Goal: Contribute content: Contribute content

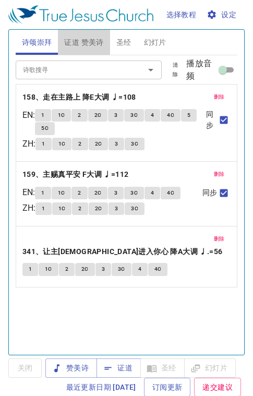
drag, startPoint x: 92, startPoint y: 42, endPoint x: 88, endPoint y: 46, distance: 5.5
click at [91, 43] on span "证道 赞美诗" at bounding box center [83, 42] width 39 height 13
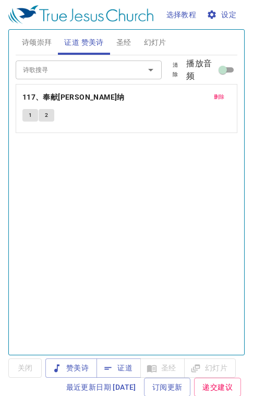
click at [126, 370] on span "证道" at bounding box center [119, 368] width 28 height 13
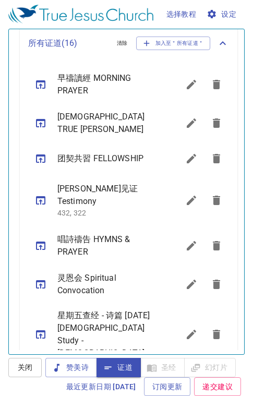
scroll to position [581, 0]
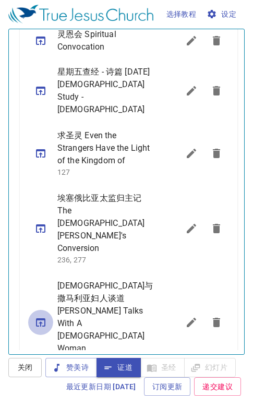
click at [38, 316] on icon "sermon lineup list" at bounding box center [40, 322] width 13 height 13
click at [185, 85] on icon "sermon lineup list" at bounding box center [191, 91] width 13 height 13
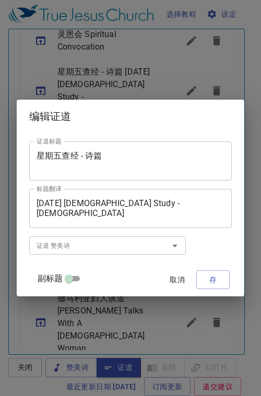
click at [73, 277] on input "副标题" at bounding box center [69, 280] width 38 height 13
checkbox input "true"
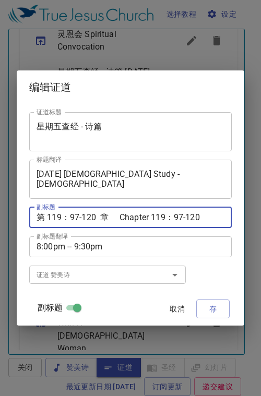
click at [79, 215] on textarea "第 119：97-120 章 Chapter 119：97-120" at bounding box center [131, 217] width 188 height 10
click at [83, 223] on div "第 119：97-120 章 Chapter 119：97-120 副标题" at bounding box center [130, 217] width 202 height 21
click at [188, 214] on textarea "第 119：121-144 章 Chapter 119：97-120" at bounding box center [131, 217] width 188 height 10
click at [210, 218] on textarea "第 119：121-144 章 Chapter 119：121-120" at bounding box center [131, 217] width 188 height 10
type textarea "第 119：121-144 章 Chapter 119：121-144"
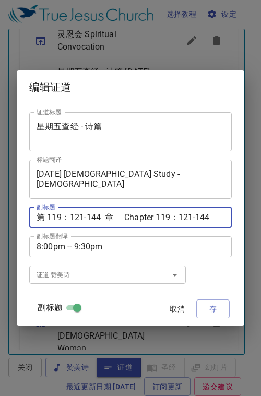
click at [213, 311] on span "存" at bounding box center [213, 309] width 17 height 13
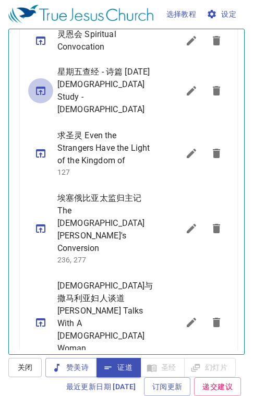
click at [40, 87] on icon "sermon lineup list" at bounding box center [40, 91] width 9 height 8
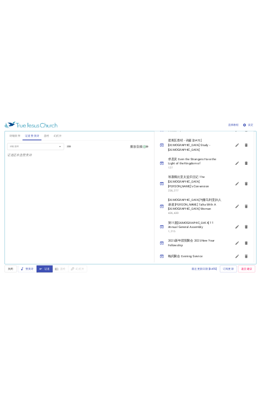
scroll to position [0, 0]
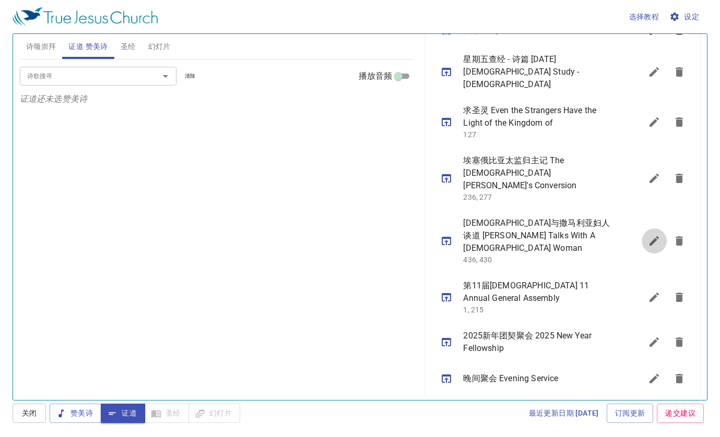
click at [253, 236] on icon "sermon lineup list" at bounding box center [653, 240] width 9 height 9
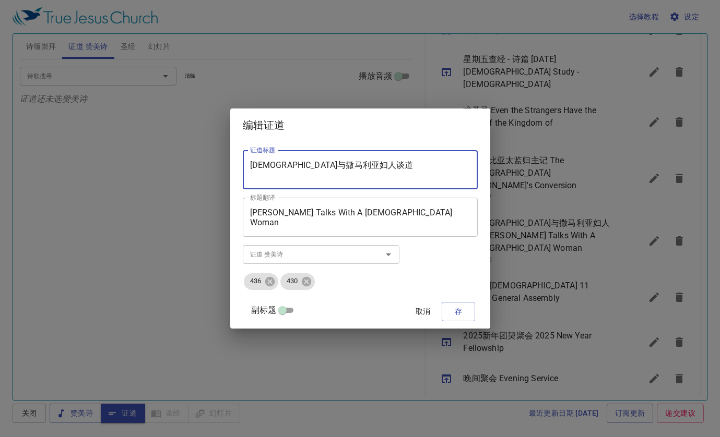
drag, startPoint x: 373, startPoint y: 172, endPoint x: 258, endPoint y: 163, distance: 114.6
click at [253, 163] on div "[DEMOGRAPHIC_DATA]与撒马利亚妇人谈道 证道标题" at bounding box center [360, 169] width 235 height 39
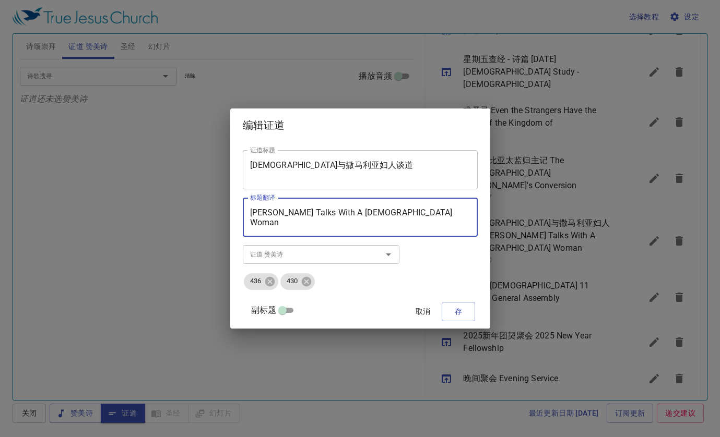
drag, startPoint x: 406, startPoint y: 215, endPoint x: 252, endPoint y: 212, distance: 154.0
click at [252, 212] on div "证道标题 [DEMOGRAPHIC_DATA]与撒马利亚妇人谈道 证道标题 标题翻译 [PERSON_NAME] Talks With A [DEMOGRAP…" at bounding box center [360, 235] width 260 height 186
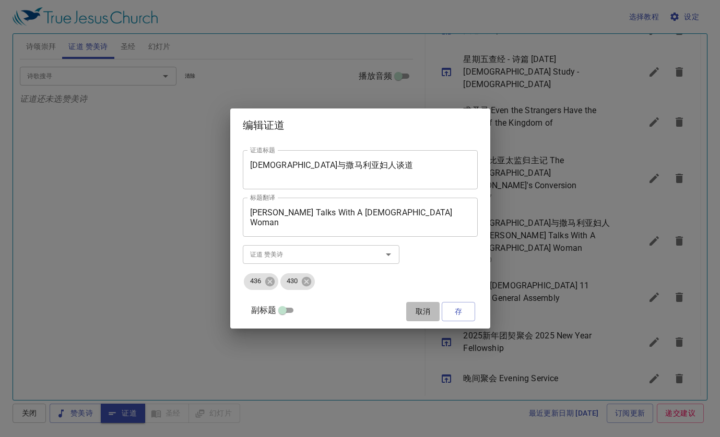
click at [253, 314] on span "取消" at bounding box center [422, 311] width 25 height 13
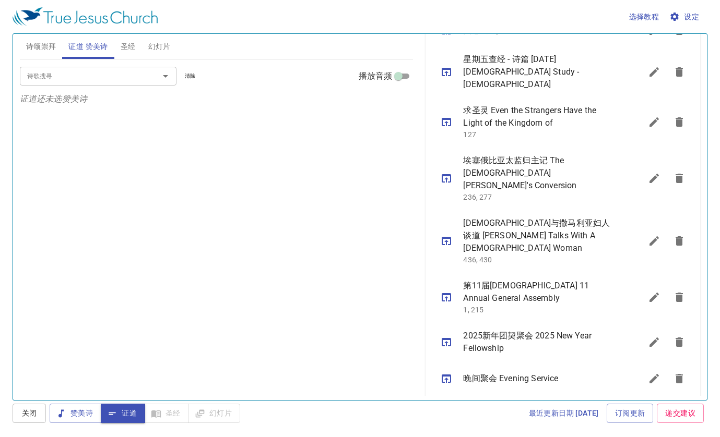
click at [253, 174] on icon "sermon lineup list" at bounding box center [653, 178] width 9 height 9
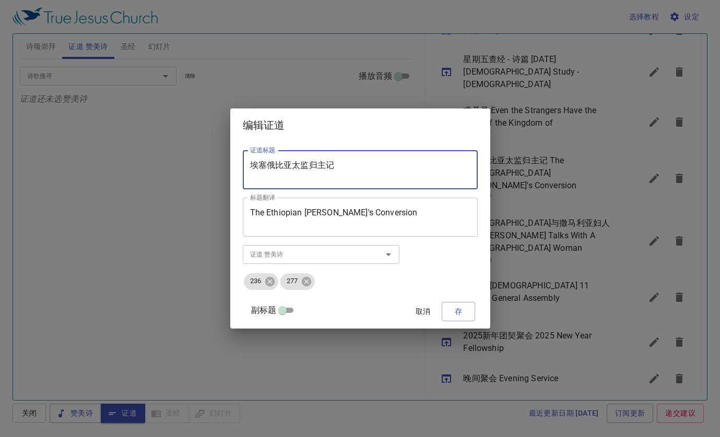
drag, startPoint x: 374, startPoint y: 169, endPoint x: 250, endPoint y: 158, distance: 124.2
click at [249, 159] on div "证道标题 埃塞俄比亚太监归主记 证道标题 标题翻译 The Ethiopian Eunuch's Conversion 标题翻译 副标题 1：30pm - 2…" at bounding box center [360, 235] width 260 height 186
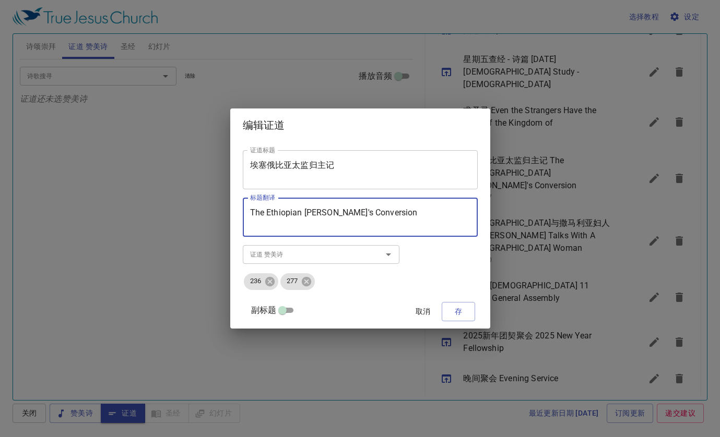
drag, startPoint x: 395, startPoint y: 212, endPoint x: 242, endPoint y: 210, distance: 152.9
click at [237, 211] on div "编辑证道 证道标题 埃塞俄比亚太监归主记 证道标题 标题翻译 The Ethiopian Eunuch's Conversion 标题翻译 副标题 1：30p…" at bounding box center [360, 218] width 720 height 437
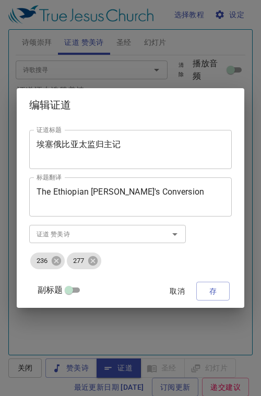
click at [130, 282] on div "副标题 取消 存" at bounding box center [130, 291] width 202 height 25
click at [175, 288] on span "取消" at bounding box center [177, 291] width 25 height 13
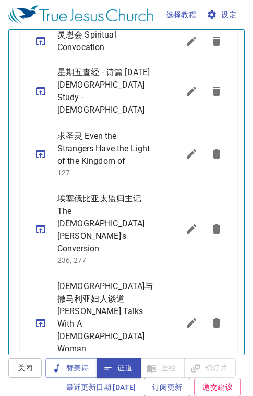
scroll to position [588, 0]
